Goal: Find specific page/section: Find specific page/section

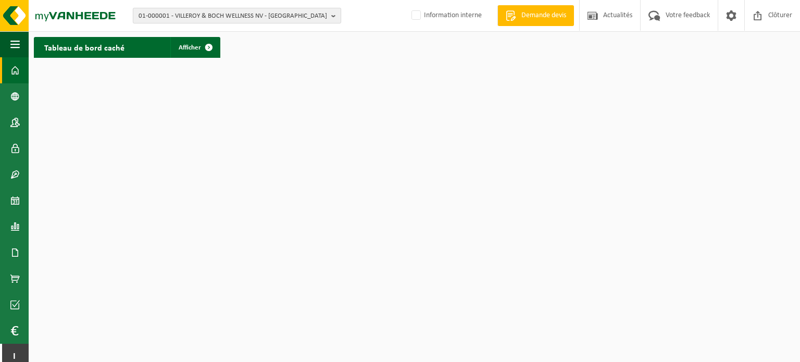
click at [329, 22] on button "01-000001 - VILLEROY & BOCH WELLNESS NV - [GEOGRAPHIC_DATA]" at bounding box center [237, 16] width 208 height 16
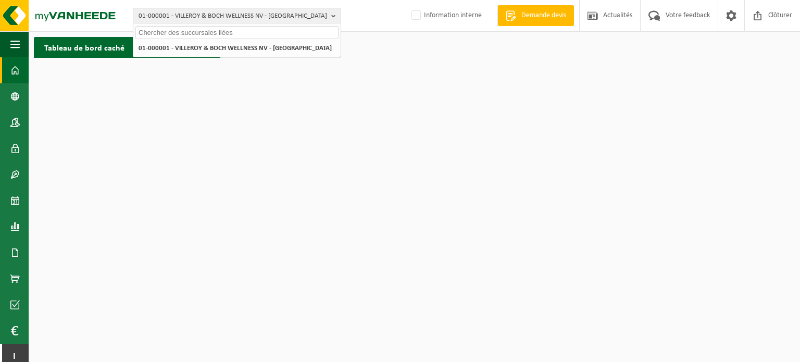
click at [288, 36] on input "text" at bounding box center [236, 32] width 203 height 13
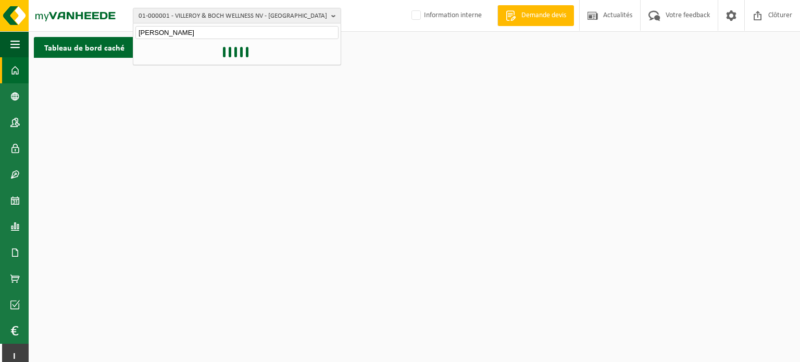
type input "anthony van ey"
click at [200, 31] on input "anthony van ey" at bounding box center [236, 32] width 203 height 13
drag, startPoint x: 198, startPoint y: 32, endPoint x: 35, endPoint y: 19, distance: 163.6
click at [35, 19] on div "01-000001 - VILLEROY & BOCH WELLNESS NV - ROESELARE anthony van ey 01-000001 - …" at bounding box center [400, 16] width 800 height 32
click at [296, 10] on span "01-000001 - VILLEROY & BOCH WELLNESS NV - ROESELARE" at bounding box center [233, 16] width 189 height 16
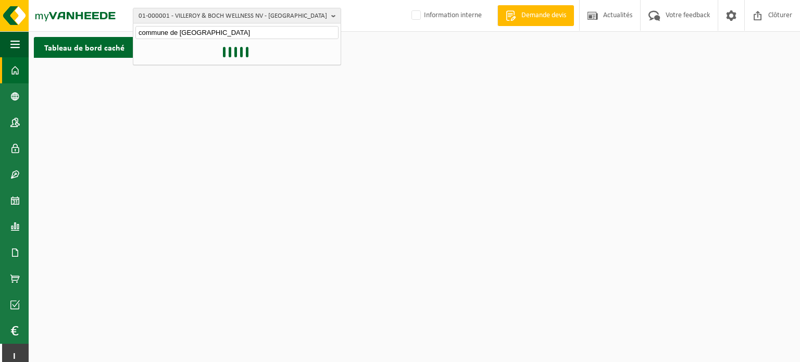
type input "commune de Woluwé-Saint-Pierre"
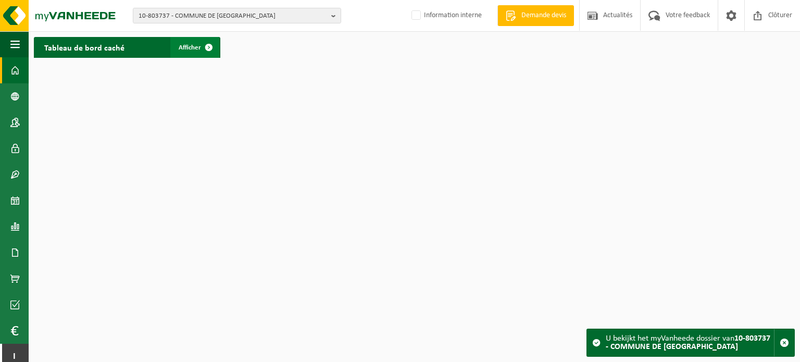
click at [181, 44] on span "Afficher" at bounding box center [190, 47] width 22 height 7
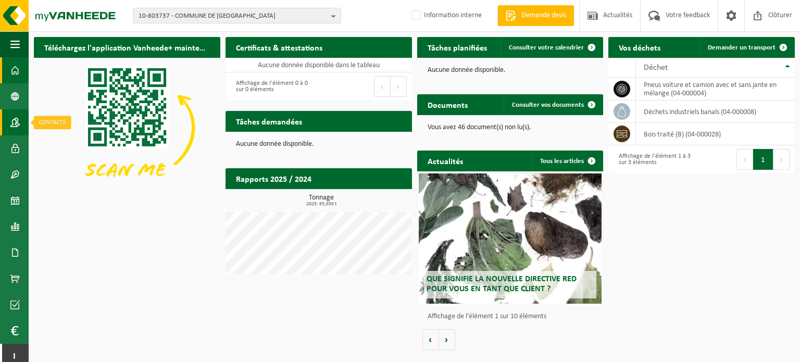
click at [15, 119] on span at bounding box center [14, 122] width 9 height 26
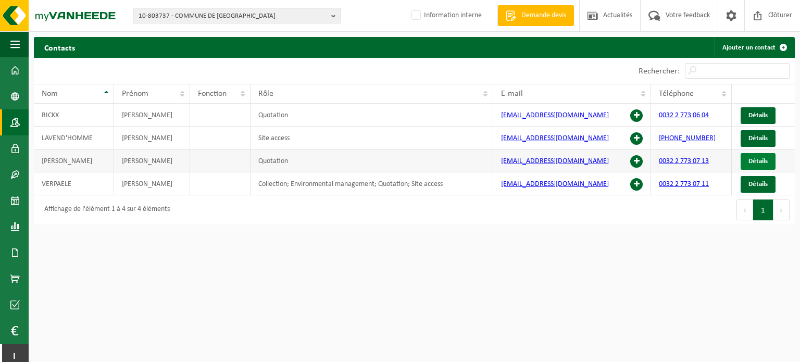
click at [757, 158] on span "Détails" at bounding box center [758, 161] width 19 height 7
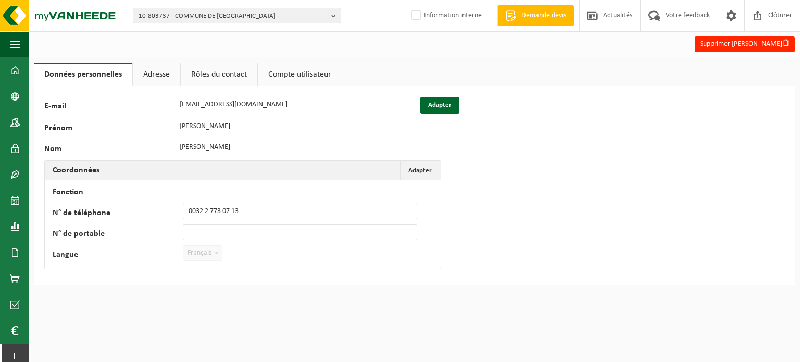
click at [229, 70] on link "Rôles du contact" at bounding box center [219, 75] width 77 height 24
